Goal: Task Accomplishment & Management: Use online tool/utility

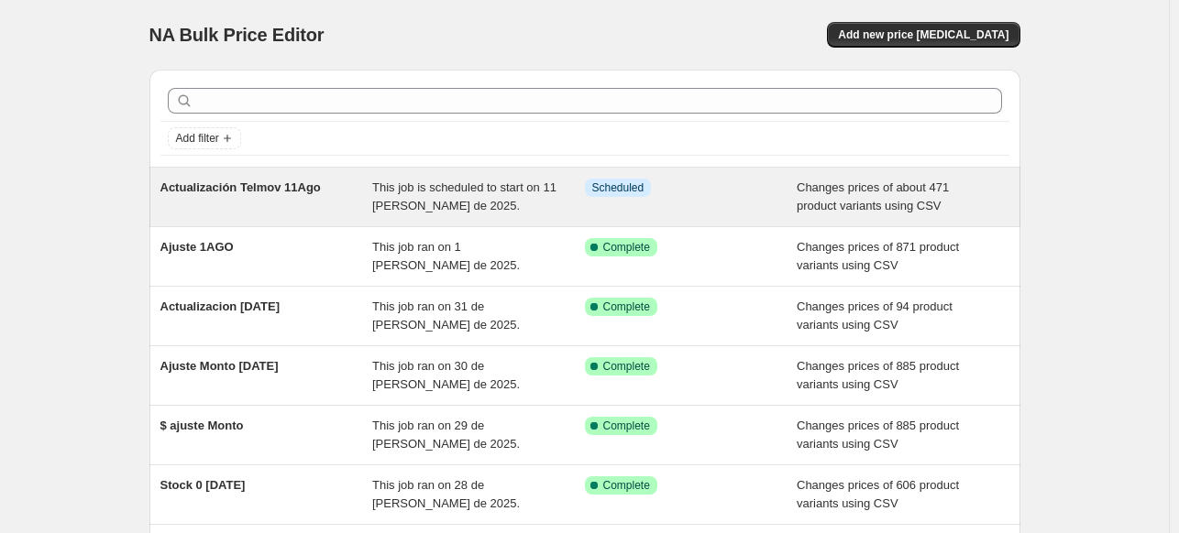
click at [461, 195] on div "This job is scheduled to start on 11 [PERSON_NAME] de 2025." at bounding box center [478, 197] width 213 height 37
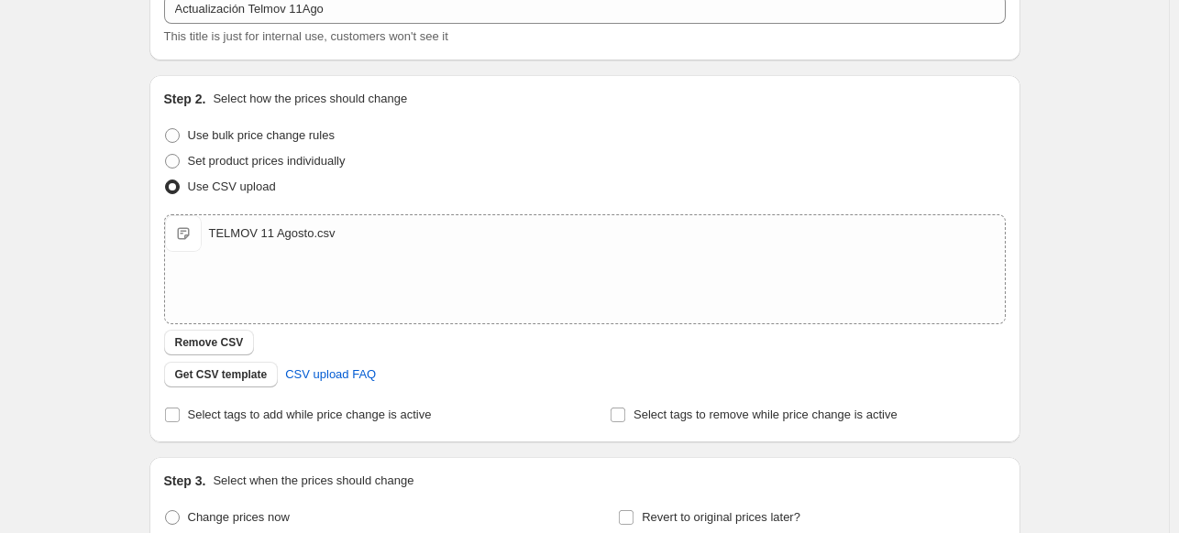
scroll to position [236, 0]
click at [228, 344] on span "Remove CSV" at bounding box center [209, 341] width 69 height 15
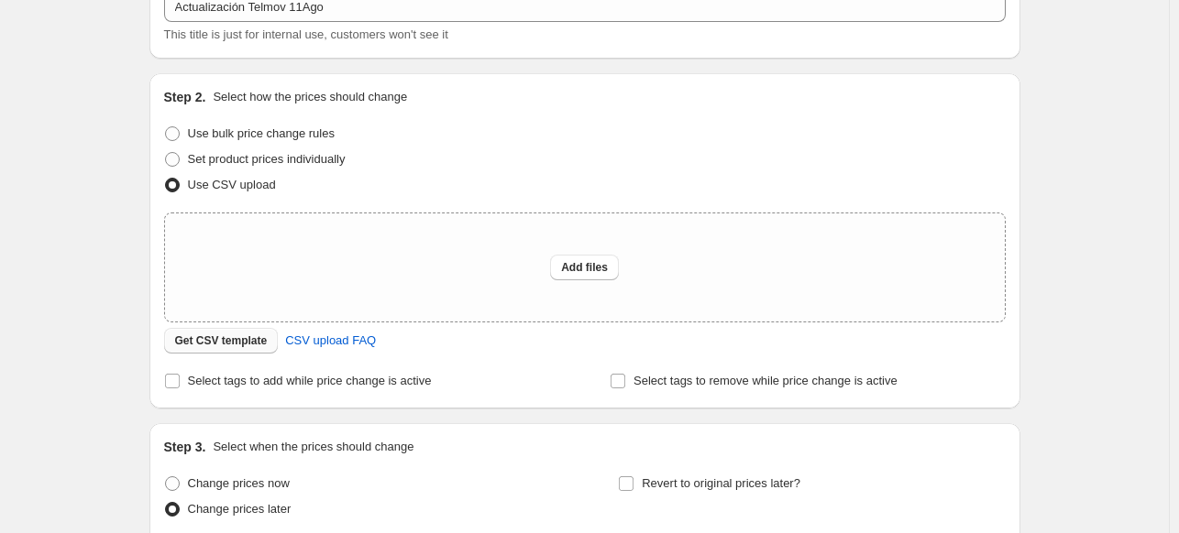
click at [236, 344] on span "Get CSV template" at bounding box center [221, 341] width 93 height 15
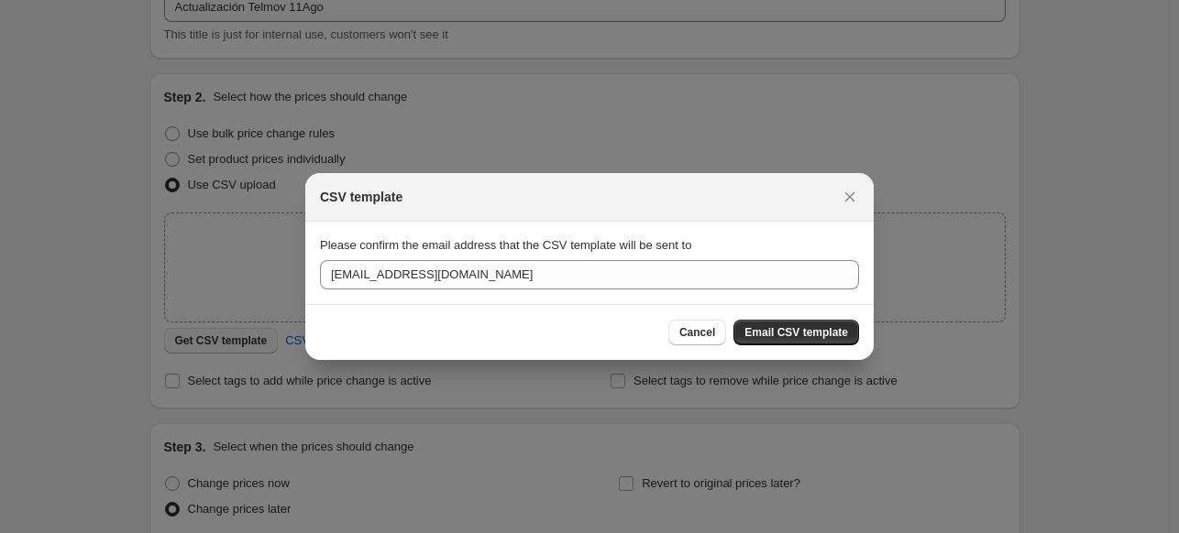
scroll to position [0, 0]
click at [696, 330] on span "Cancel" at bounding box center [697, 332] width 36 height 15
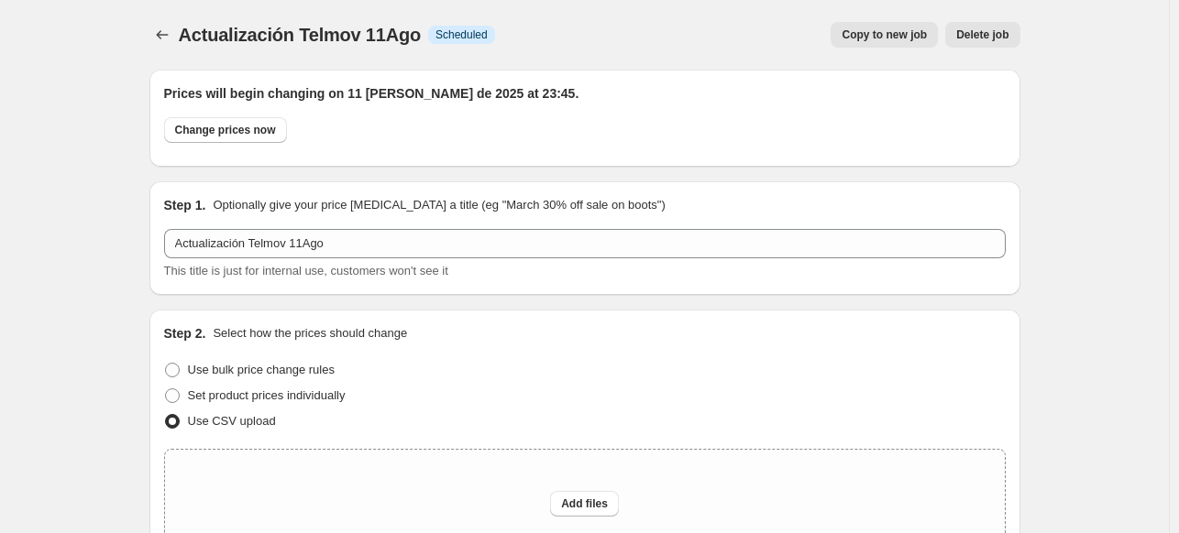
scroll to position [236, 0]
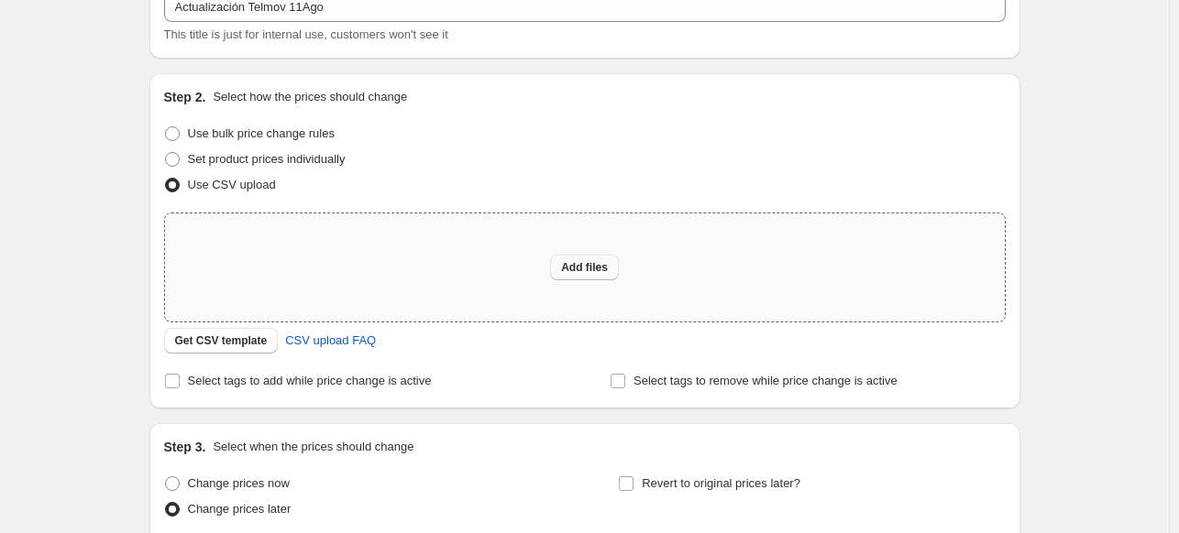
click at [601, 271] on span "Add files" at bounding box center [584, 267] width 47 height 15
type input "C:\fakepath\TELMOV 11 Agosto.csv"
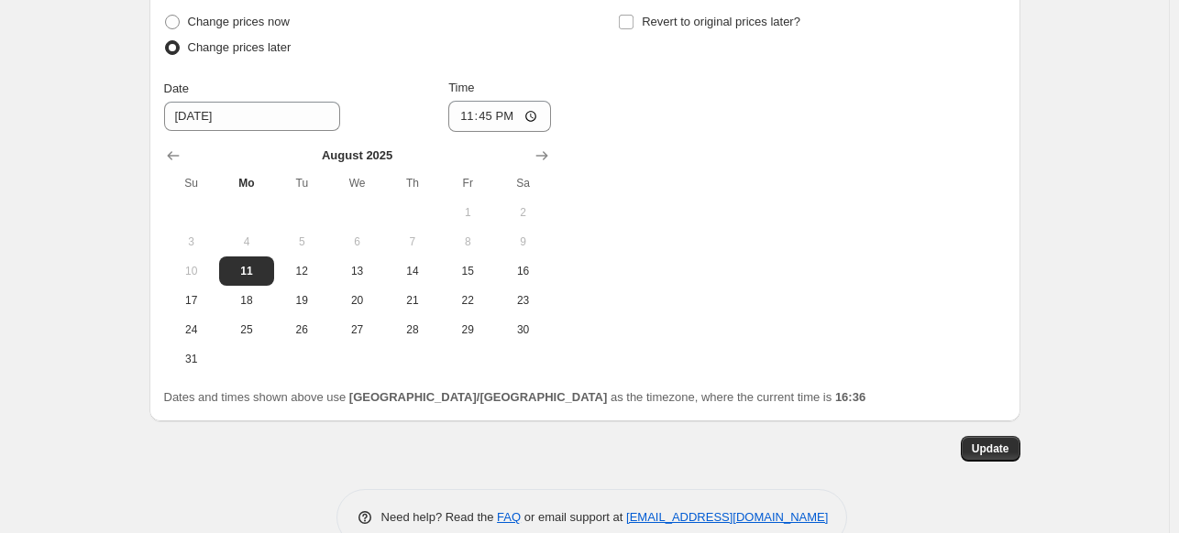
scroll to position [731, 0]
click at [993, 446] on span "Update" at bounding box center [990, 448] width 38 height 15
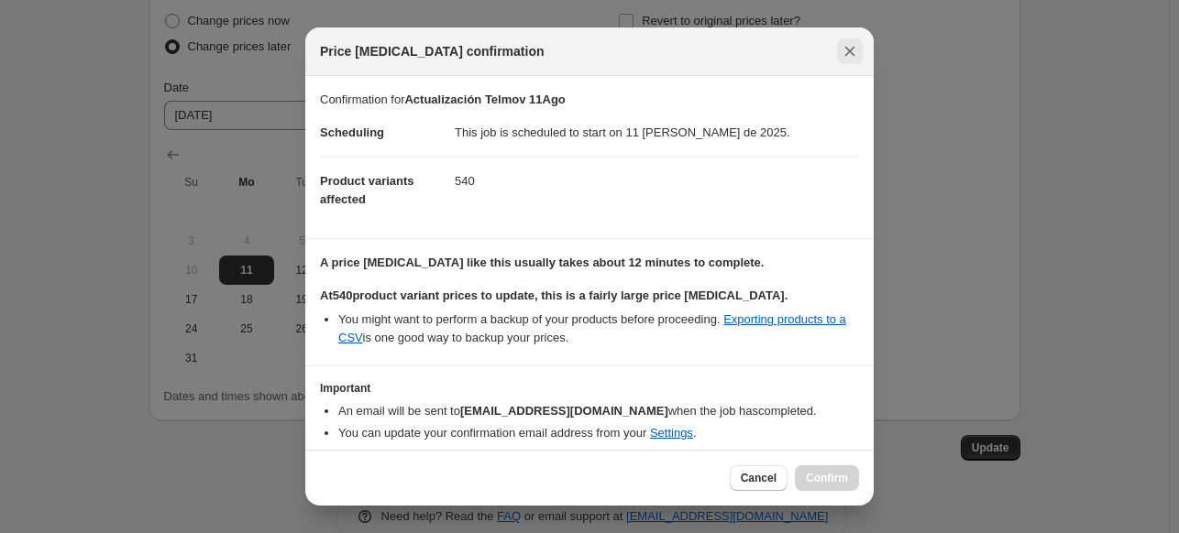
click at [850, 47] on icon "Close" at bounding box center [849, 51] width 18 height 18
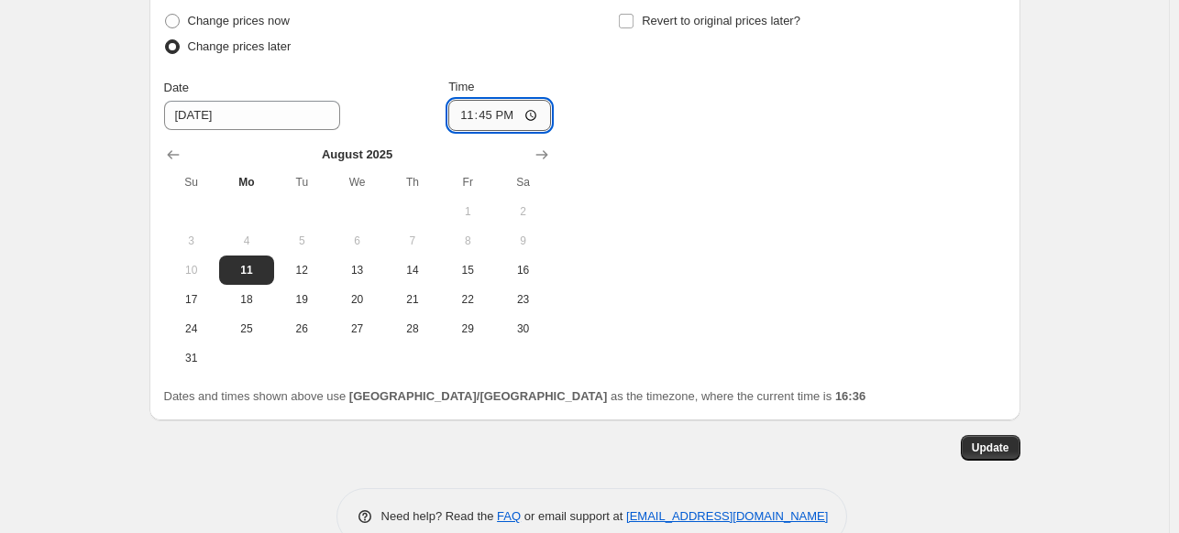
click at [488, 115] on input "23:45" at bounding box center [499, 115] width 103 height 31
click at [483, 115] on input "23:45" at bounding box center [499, 115] width 103 height 31
click at [543, 110] on input "23:45" at bounding box center [499, 115] width 103 height 31
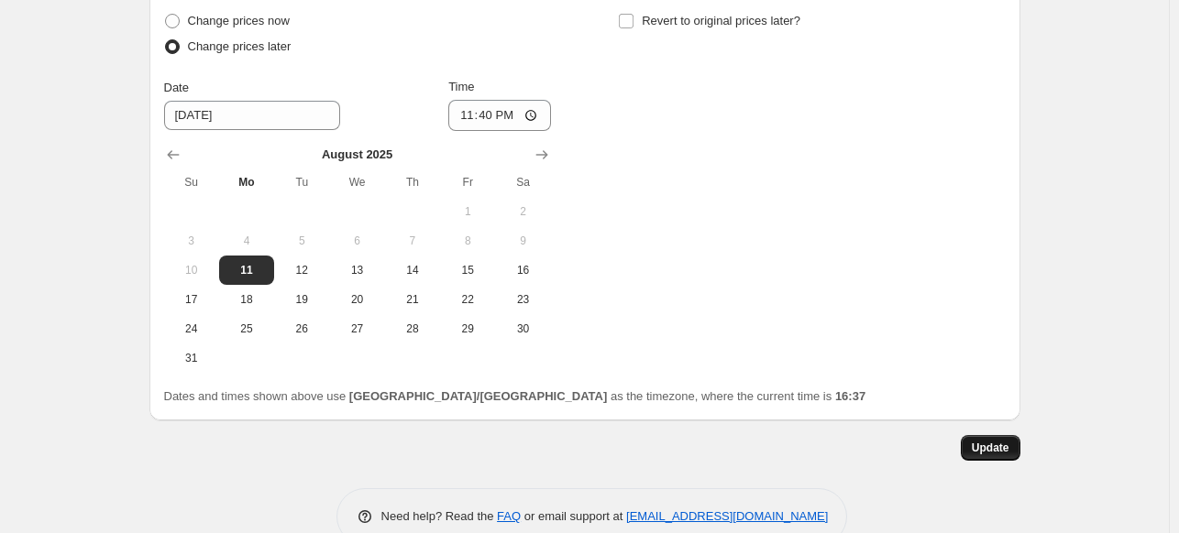
click at [999, 455] on button "Update" at bounding box center [990, 448] width 60 height 26
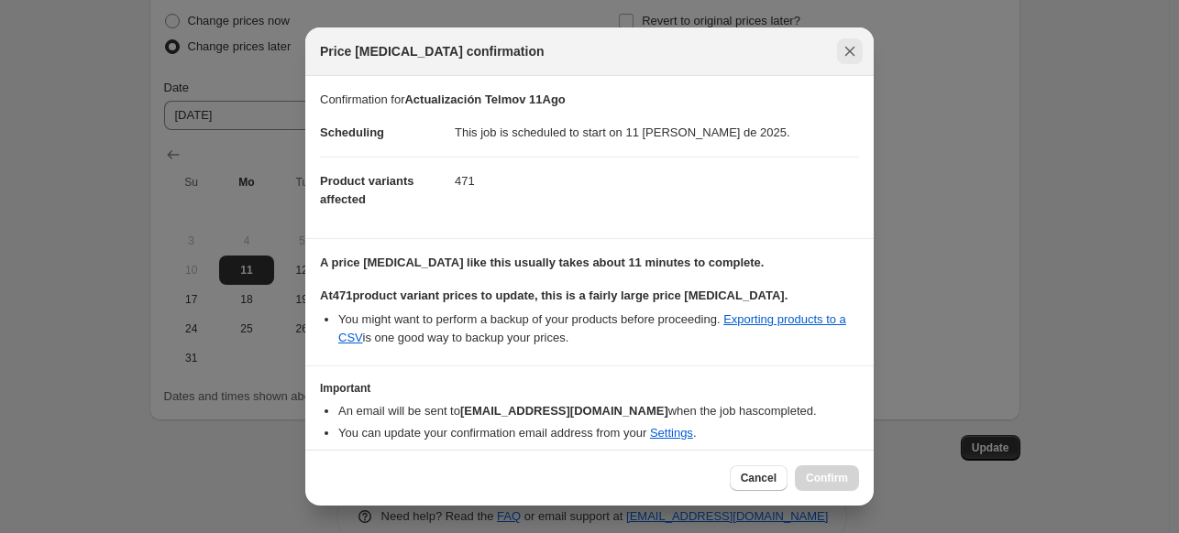
click at [850, 53] on icon "Close" at bounding box center [849, 51] width 18 height 18
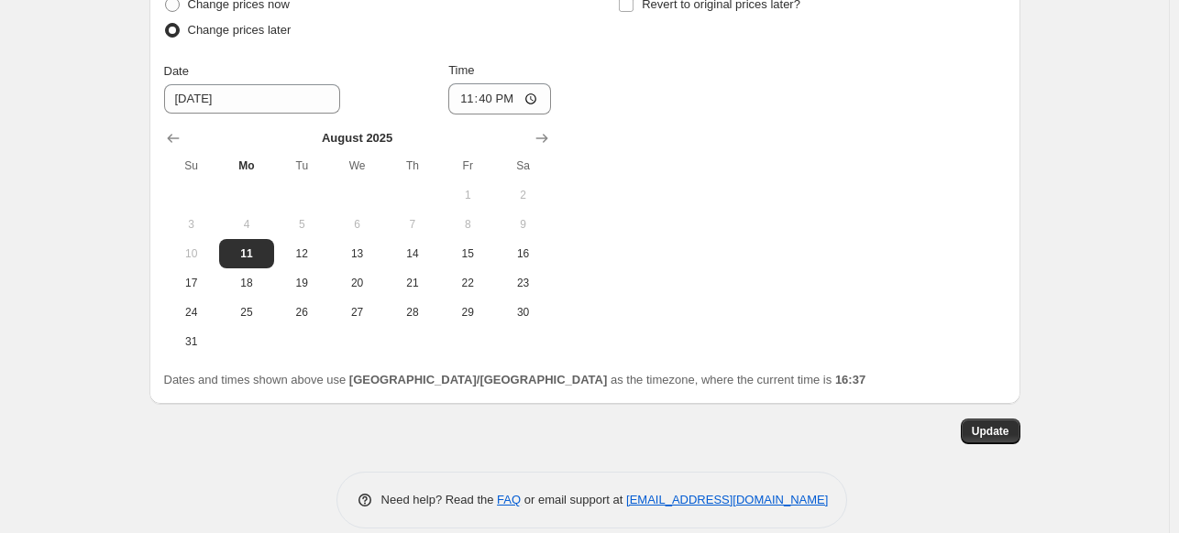
scroll to position [750, 0]
click at [491, 92] on input "23:40" at bounding box center [499, 97] width 103 height 31
click at [473, 98] on input "23:40" at bounding box center [499, 97] width 103 height 31
click at [478, 98] on input "23:40" at bounding box center [499, 97] width 103 height 31
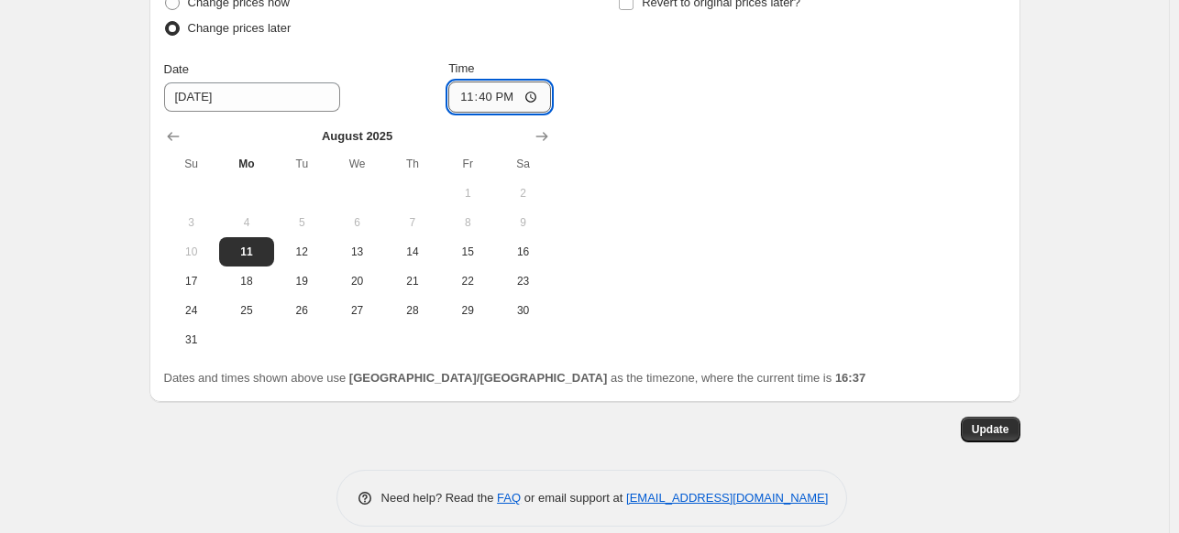
click at [545, 96] on input "23:40" at bounding box center [499, 97] width 103 height 31
click at [535, 96] on input "23:40" at bounding box center [499, 97] width 103 height 31
type input "23:45"
click at [1002, 433] on span "Update" at bounding box center [990, 429] width 38 height 15
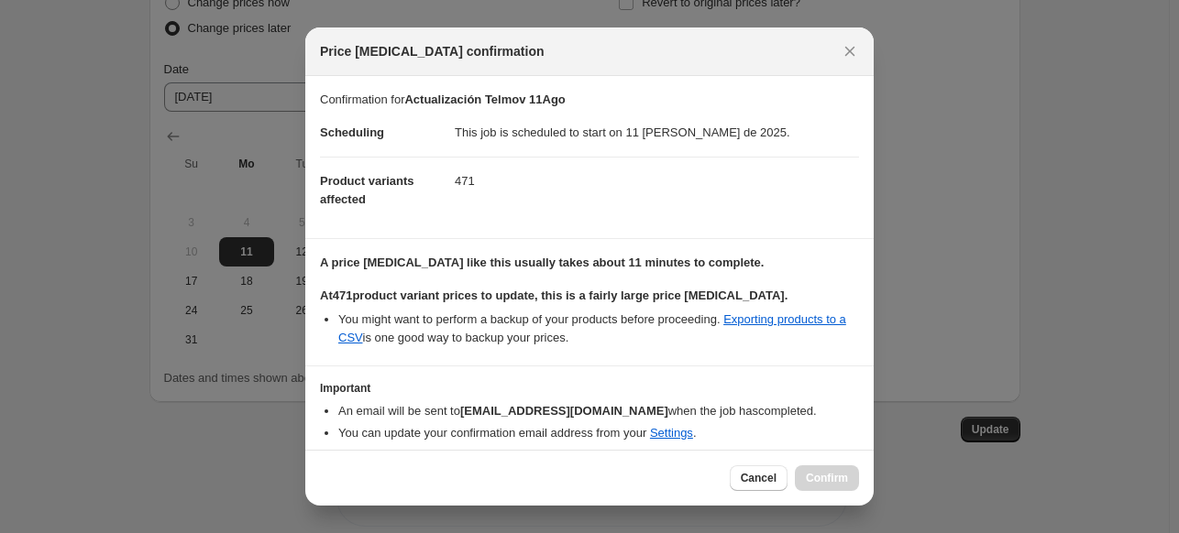
scroll to position [65, 0]
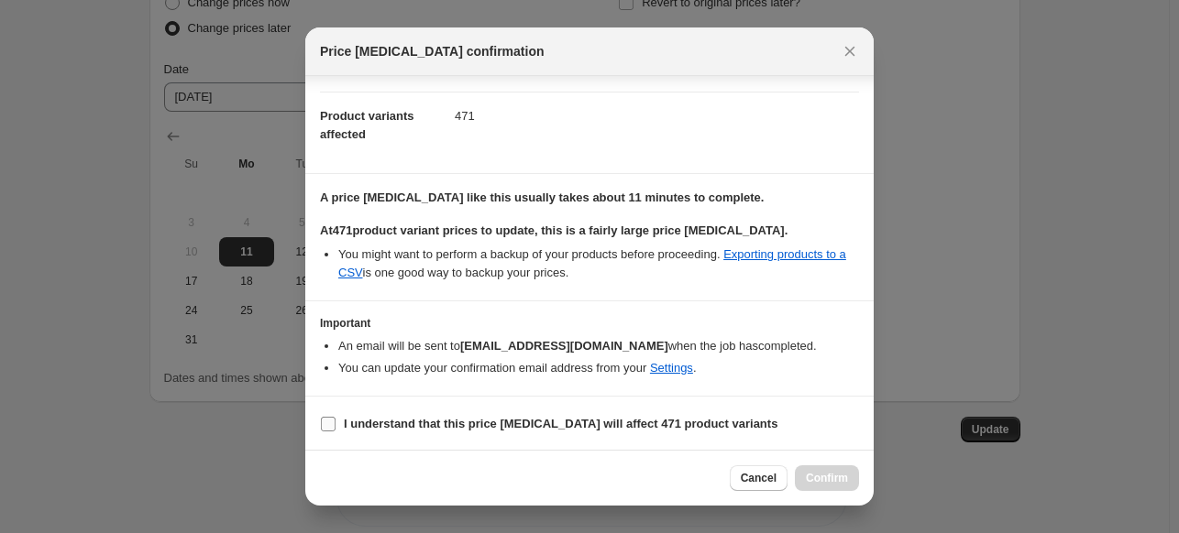
click at [341, 417] on label "I understand that this price [MEDICAL_DATA] will affect 471 product variants" at bounding box center [548, 424] width 457 height 26
click at [335, 417] on input "I understand that this price [MEDICAL_DATA] will affect 471 product variants" at bounding box center [328, 424] width 15 height 15
checkbox input "true"
click at [758, 468] on button "Cancel" at bounding box center [758, 479] width 58 height 26
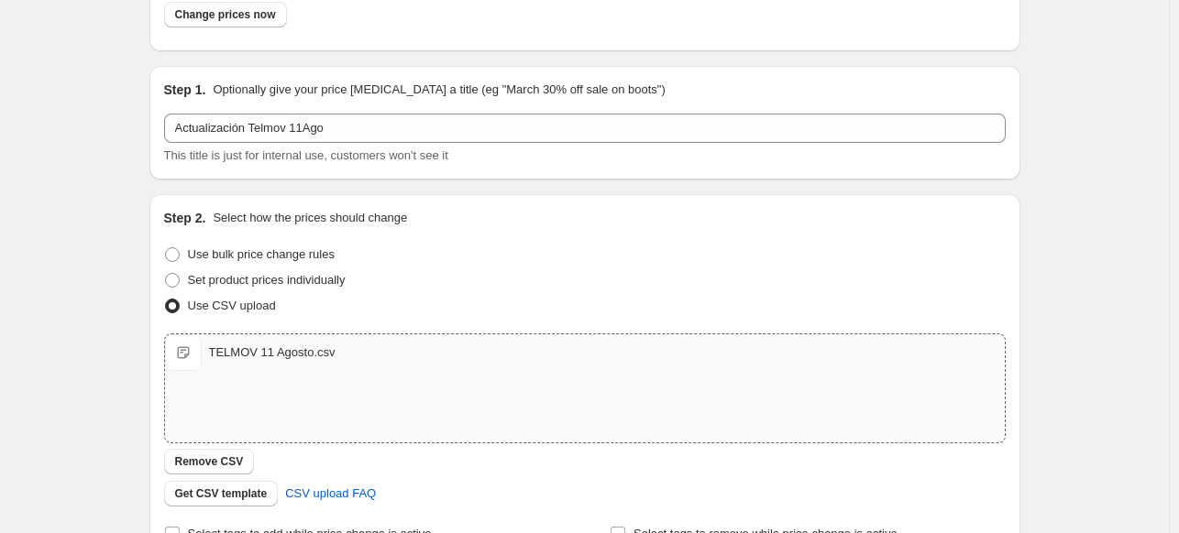
scroll to position [121, 0]
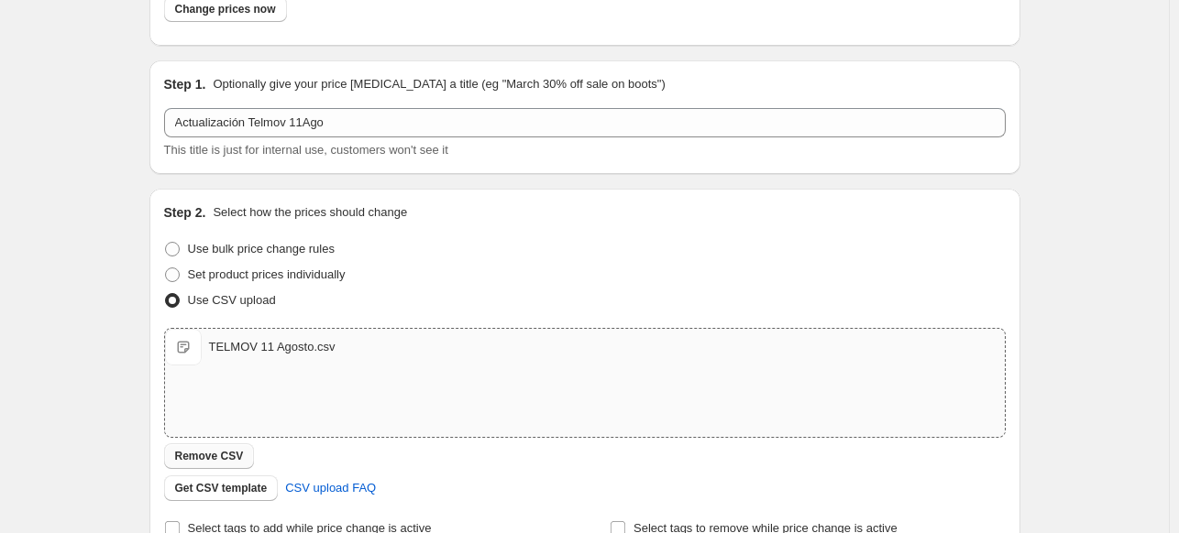
click at [234, 450] on span "Remove CSV" at bounding box center [209, 456] width 69 height 15
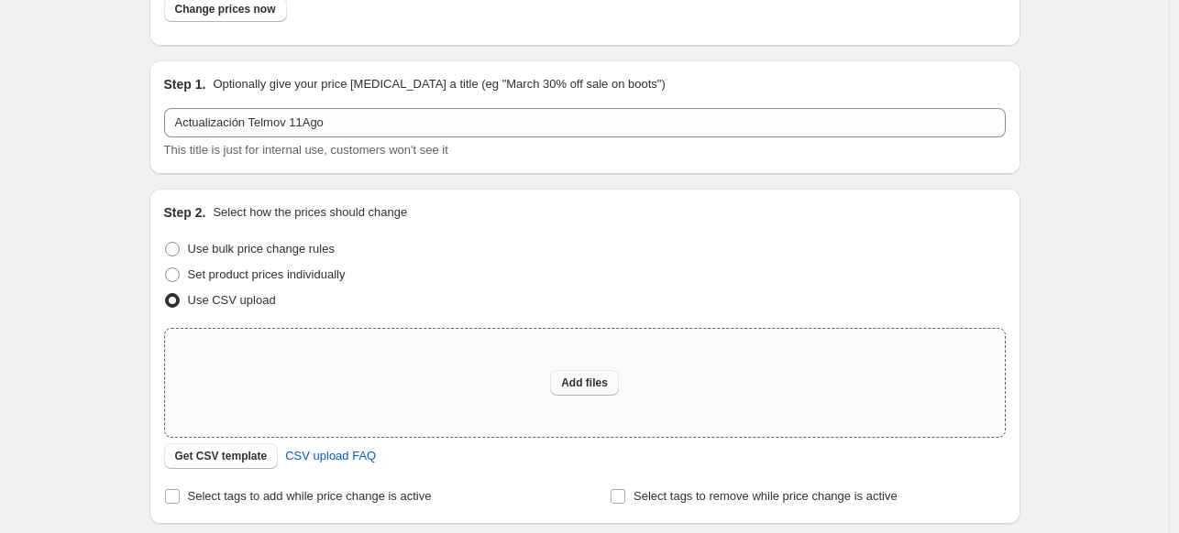
click at [590, 378] on span "Add files" at bounding box center [584, 383] width 47 height 15
type input "C:\fakepath\TELMOV 11 Agosto.csv"
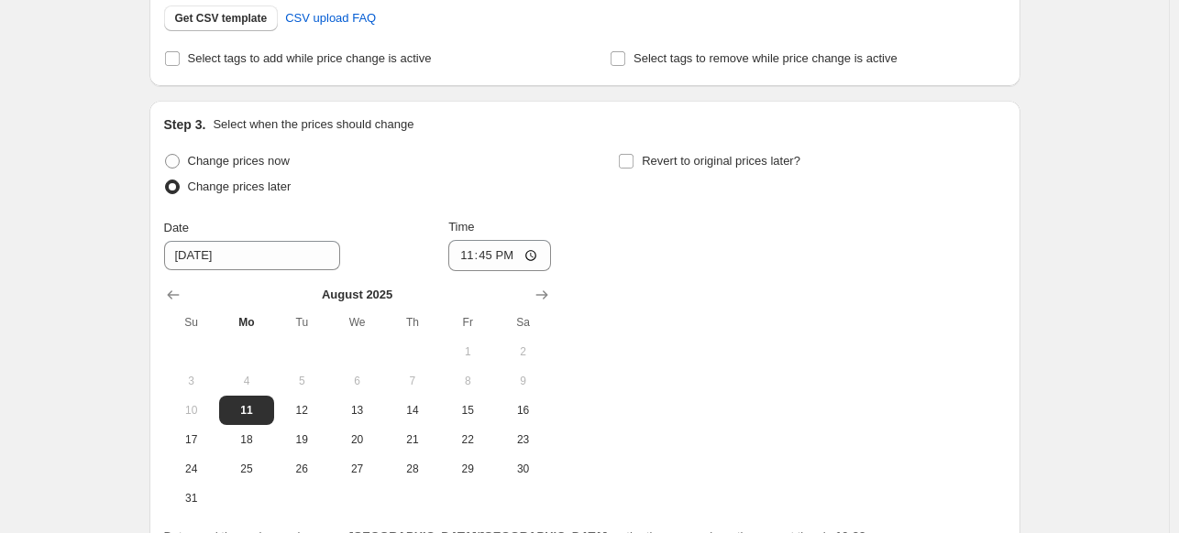
scroll to position [770, 0]
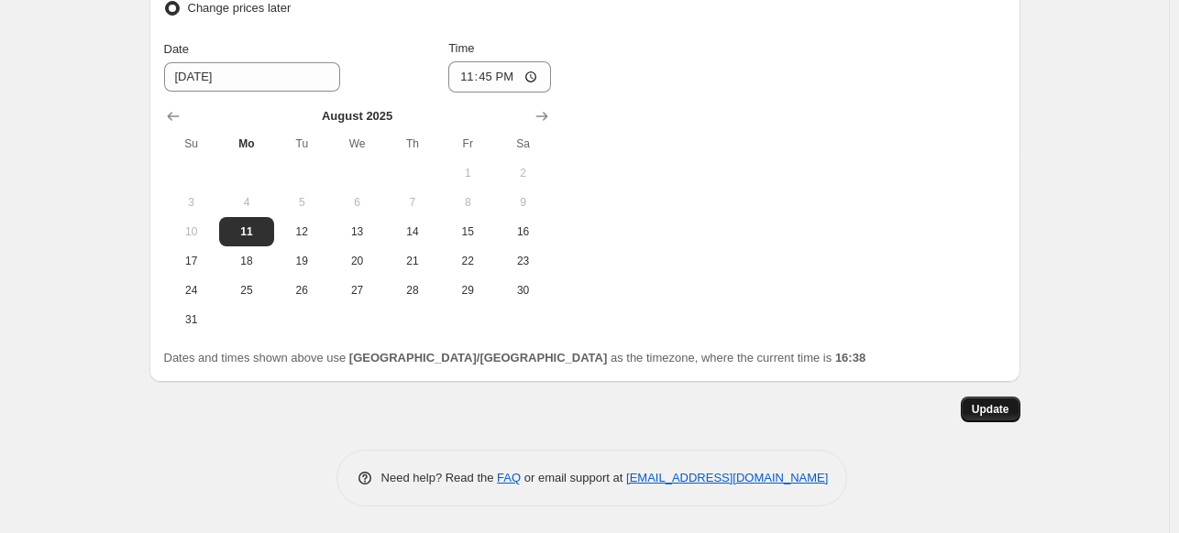
click at [979, 406] on span "Update" at bounding box center [990, 409] width 38 height 15
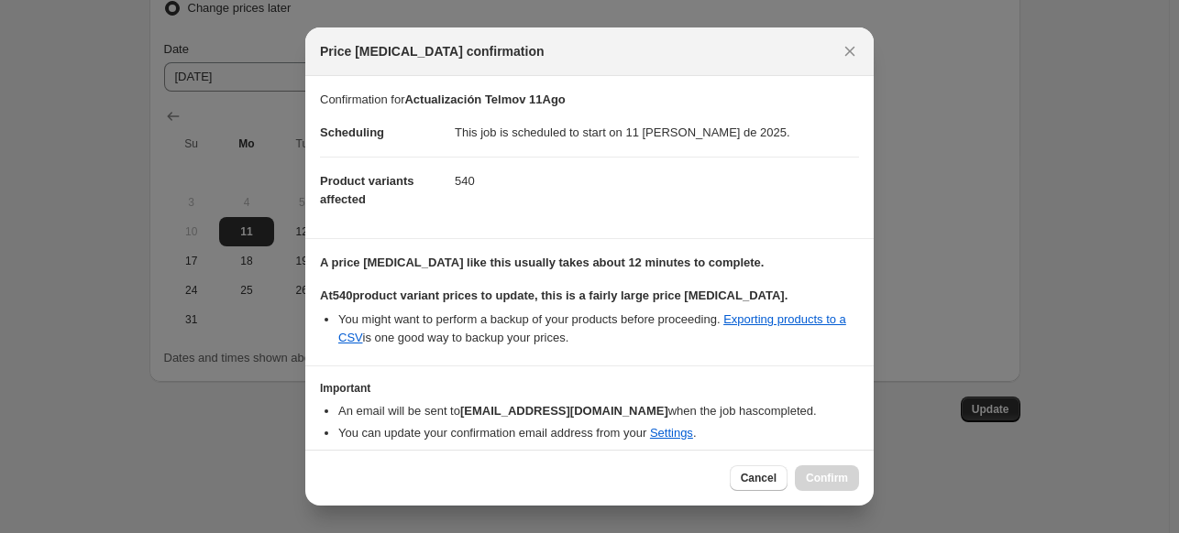
scroll to position [65, 0]
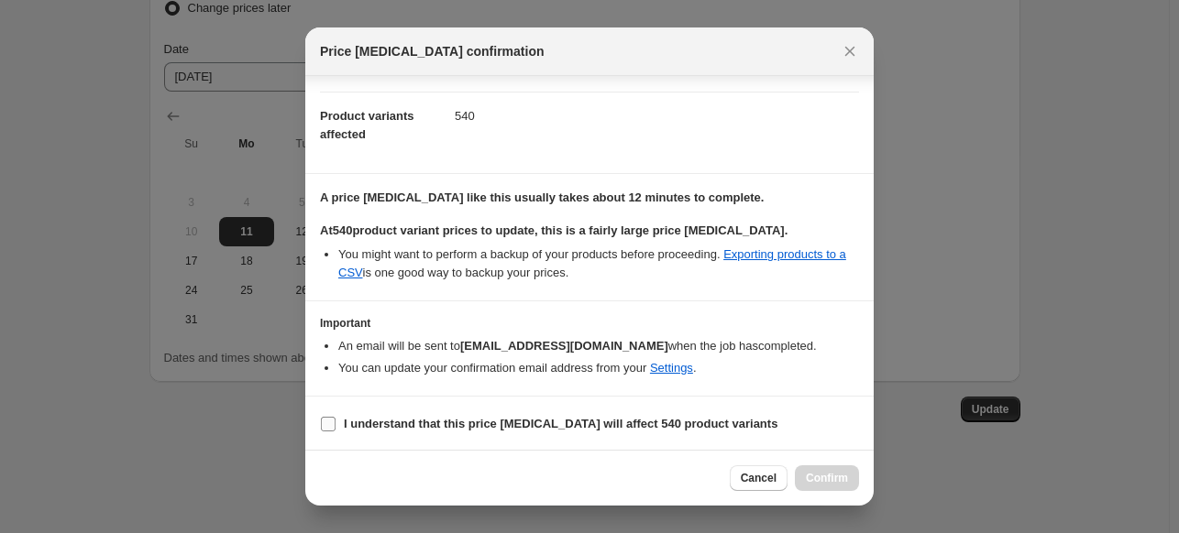
click at [334, 424] on input "I understand that this price [MEDICAL_DATA] will affect 540 product variants" at bounding box center [328, 424] width 15 height 15
checkbox input "true"
click at [825, 474] on span "Confirm" at bounding box center [827, 478] width 42 height 15
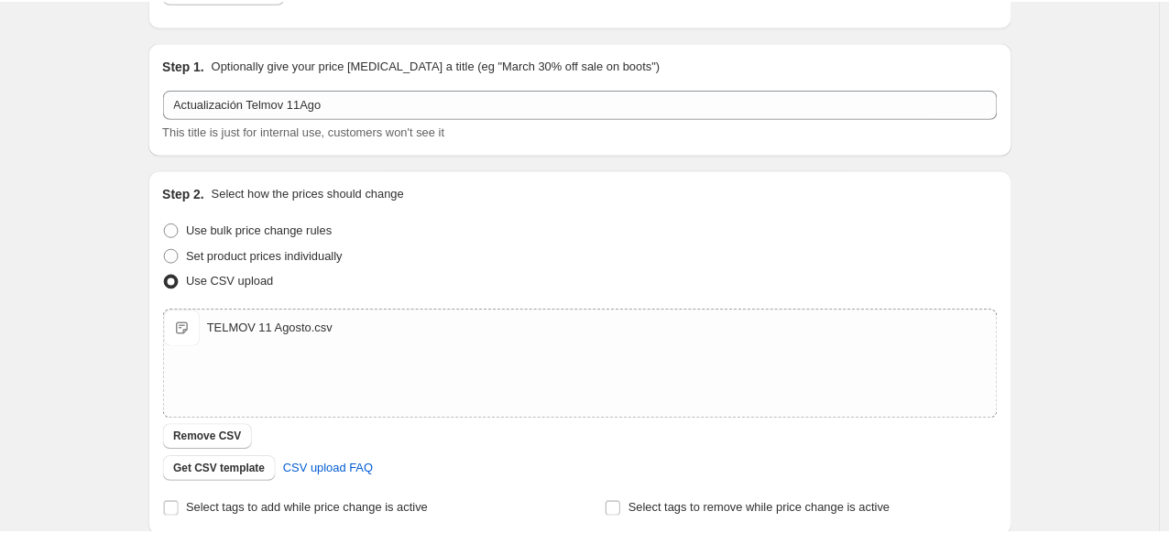
scroll to position [0, 0]
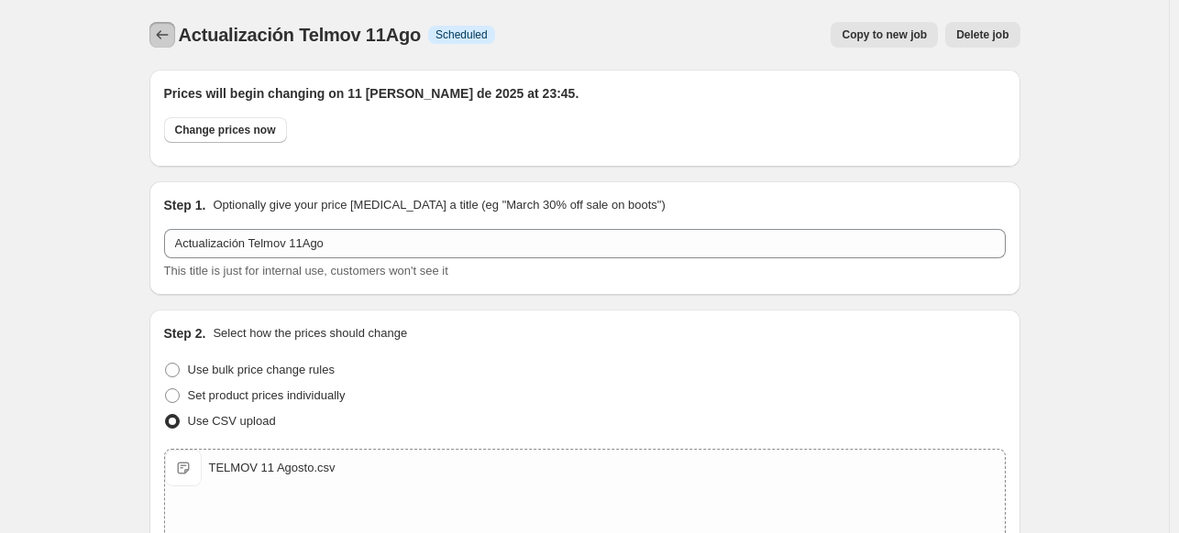
click at [167, 37] on icon "Price change jobs" at bounding box center [162, 35] width 18 height 18
